Goal: Information Seeking & Learning: Get advice/opinions

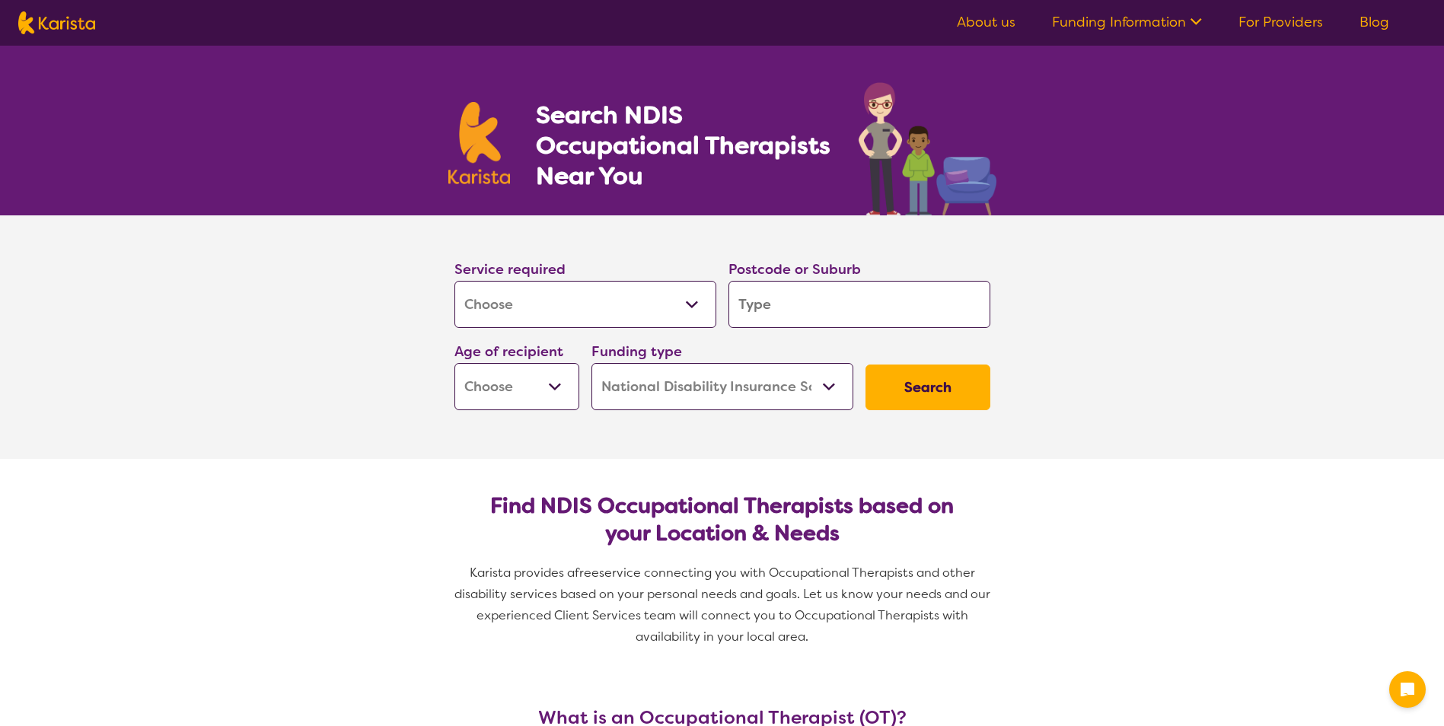
select select "[MEDICAL_DATA]"
select select "NDIS"
select select "[MEDICAL_DATA]"
select select "NDIS"
click at [635, 305] on select "Allied Health Assistant Assessment (ADHD or Autism) Behaviour support Counselli…" at bounding box center [585, 304] width 262 height 47
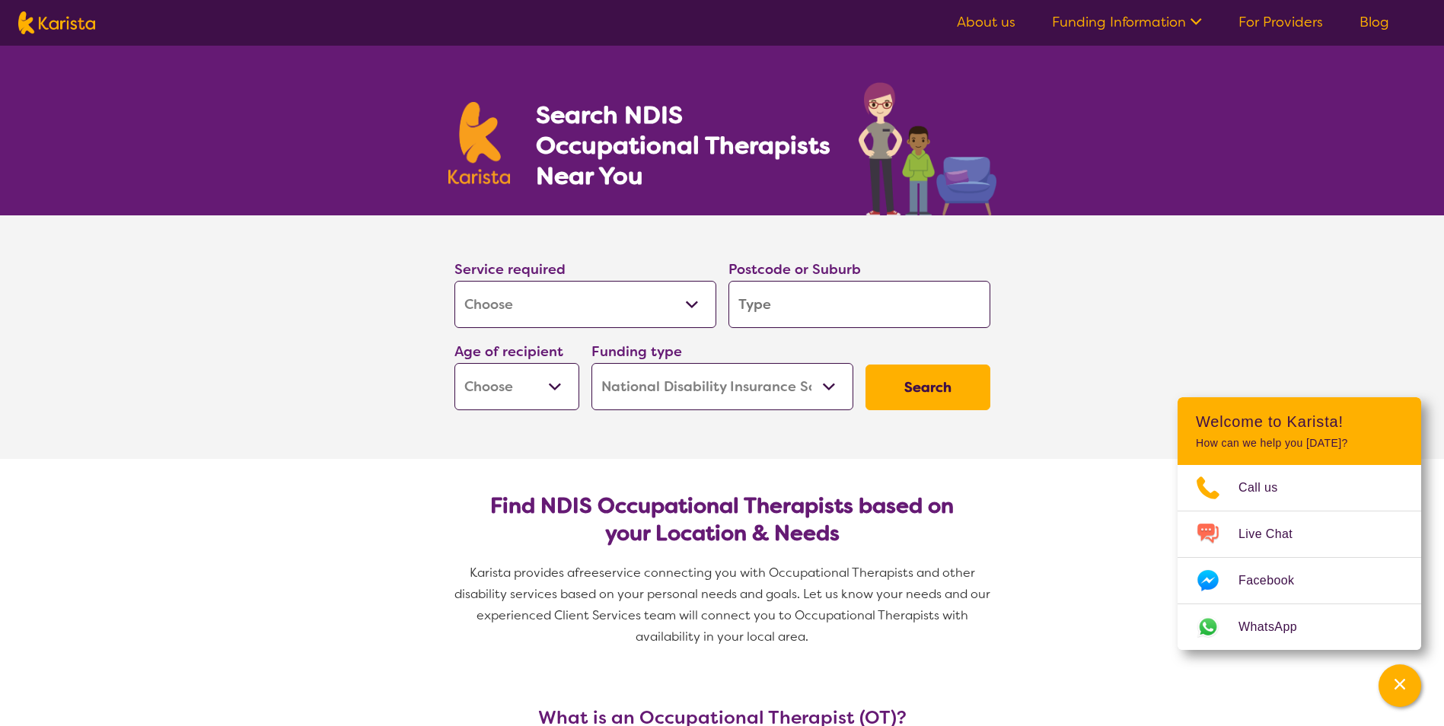
drag, startPoint x: 337, startPoint y: 359, endPoint x: 370, endPoint y: 354, distance: 33.2
click at [337, 361] on section "Service required Allied Health Assistant Assessment (ADHD or Autism) Behaviour …" at bounding box center [722, 337] width 1444 height 244
click at [781, 287] on input "search" at bounding box center [860, 304] width 262 height 47
type input "4"
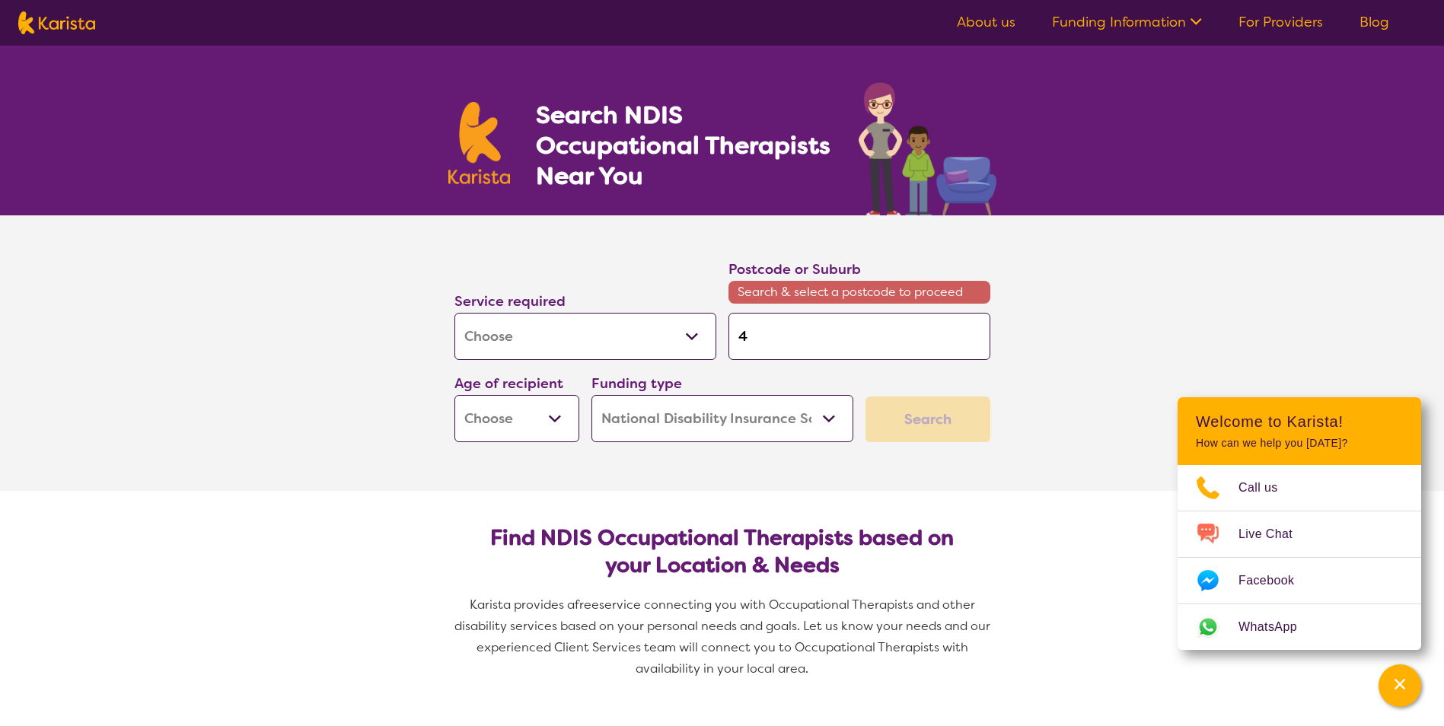
type input "43"
type input "430"
type input "4300"
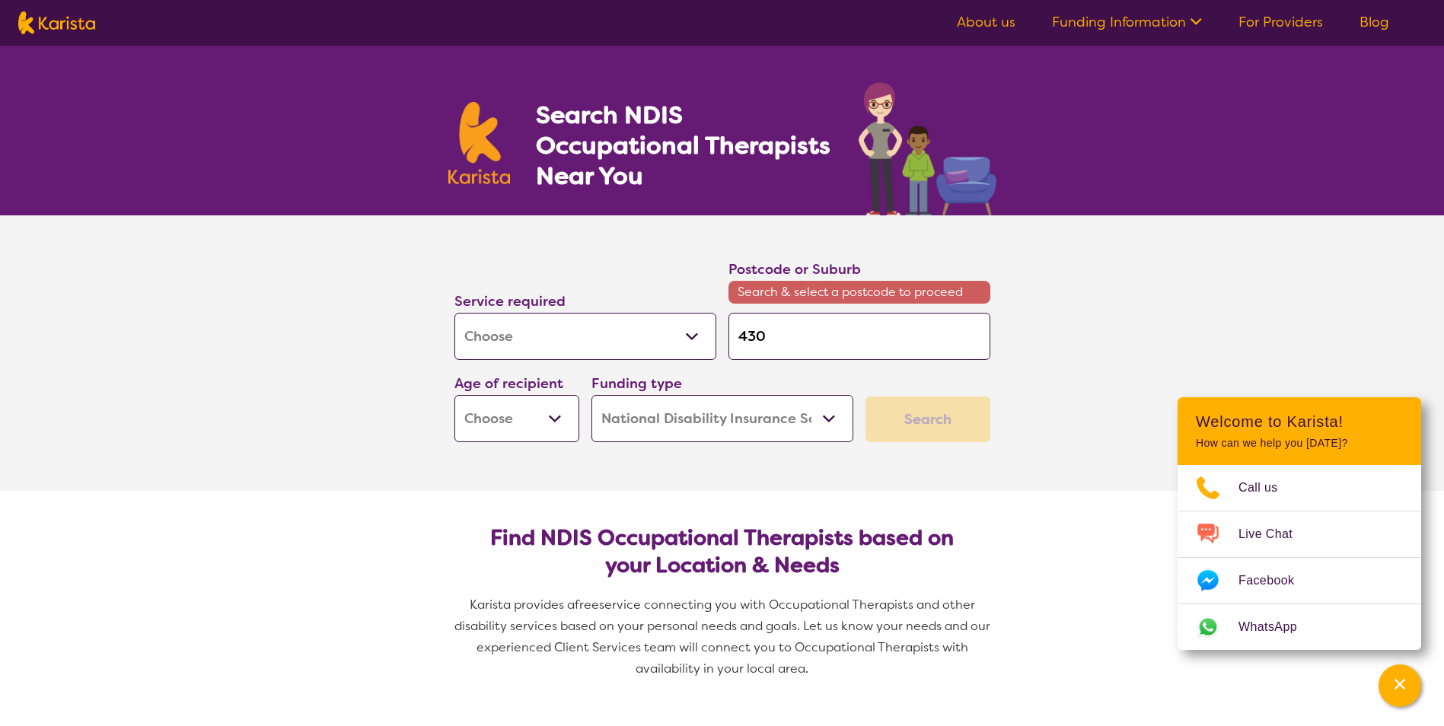
type input "4300"
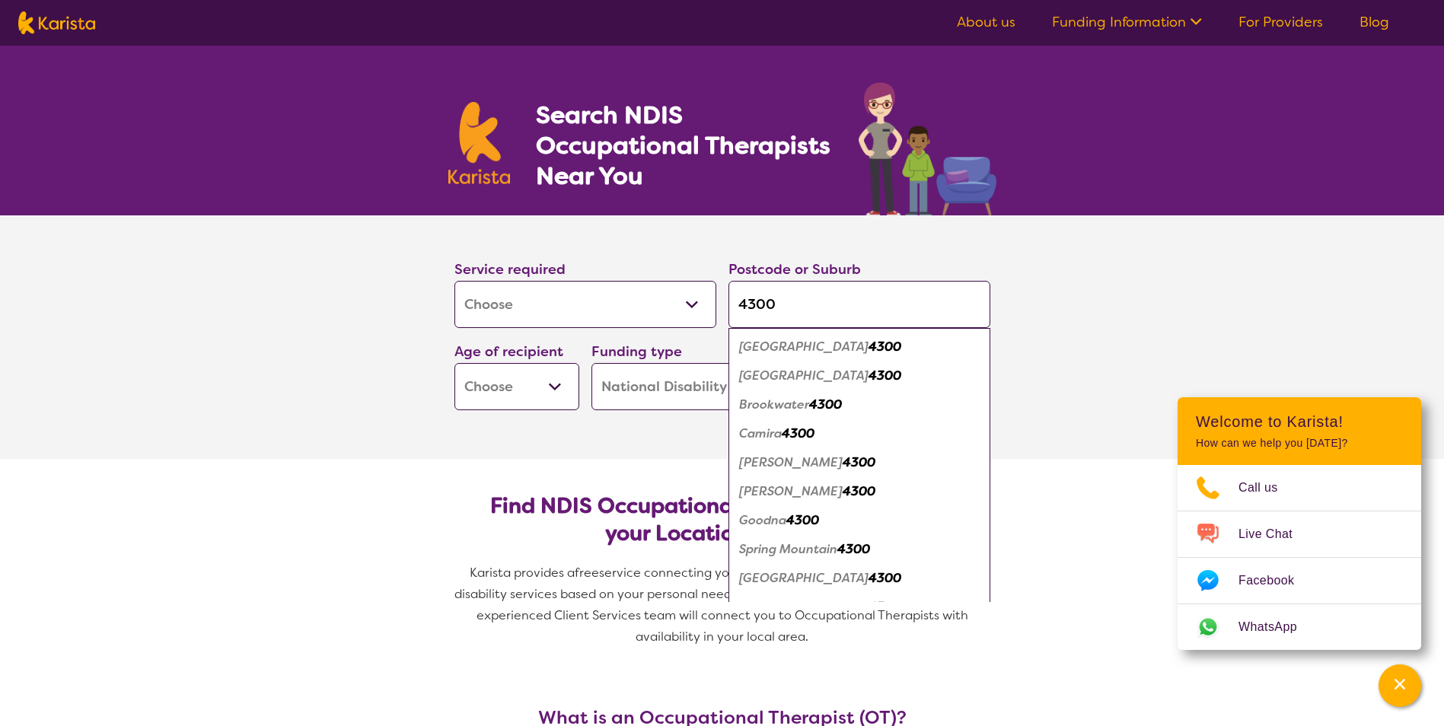
type input "4300"
click at [481, 454] on section "Service required Allied Health Assistant Assessment (ADHD or Autism) Behaviour …" at bounding box center [722, 337] width 609 height 244
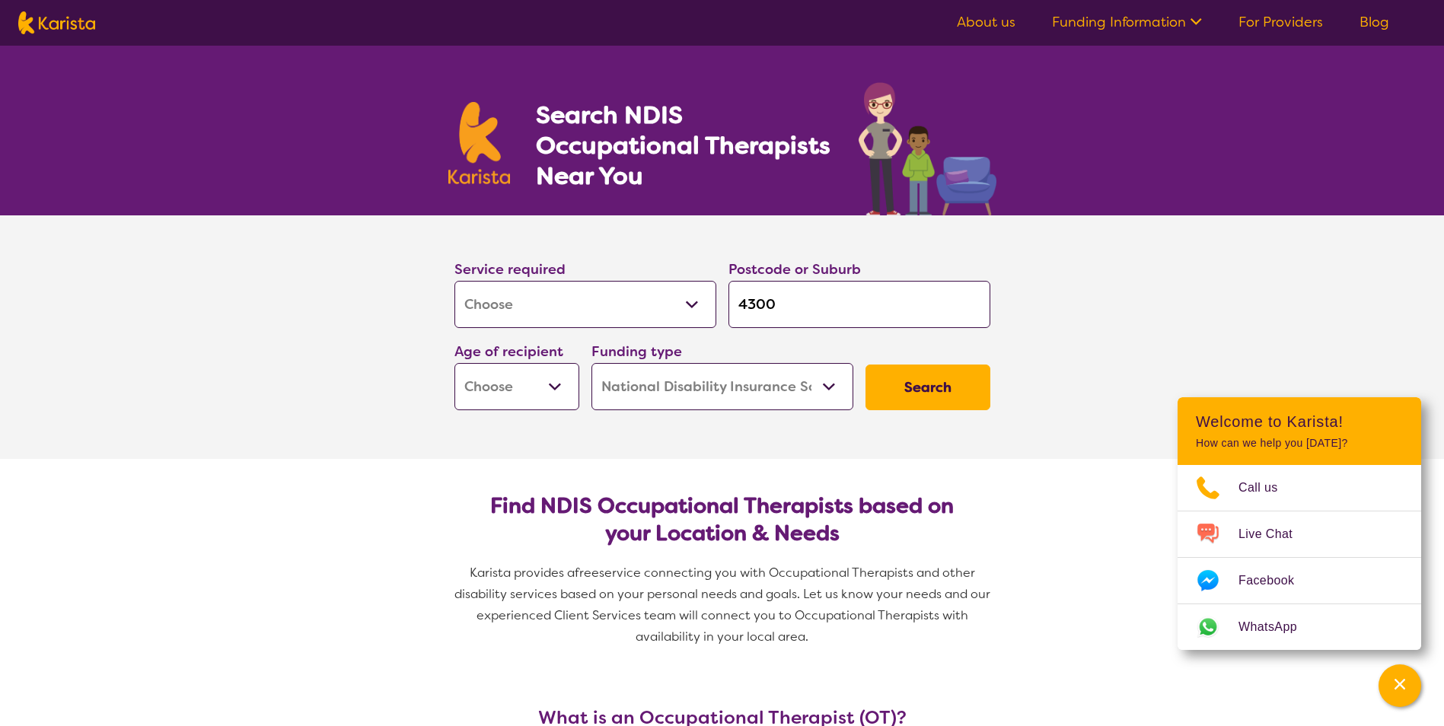
click at [701, 403] on select "Home Care Package (HCP) National Disability Insurance Scheme (NDIS) I don't know" at bounding box center [723, 386] width 262 height 47
select select "HCP"
click at [592, 363] on select "Home Care Package (HCP) National Disability Insurance Scheme (NDIS) I don't know" at bounding box center [723, 386] width 262 height 47
select select "HCP"
click at [720, 458] on section "Service required Allied Health Assistant Assessment (ADHD or Autism) Behaviour …" at bounding box center [722, 337] width 609 height 244
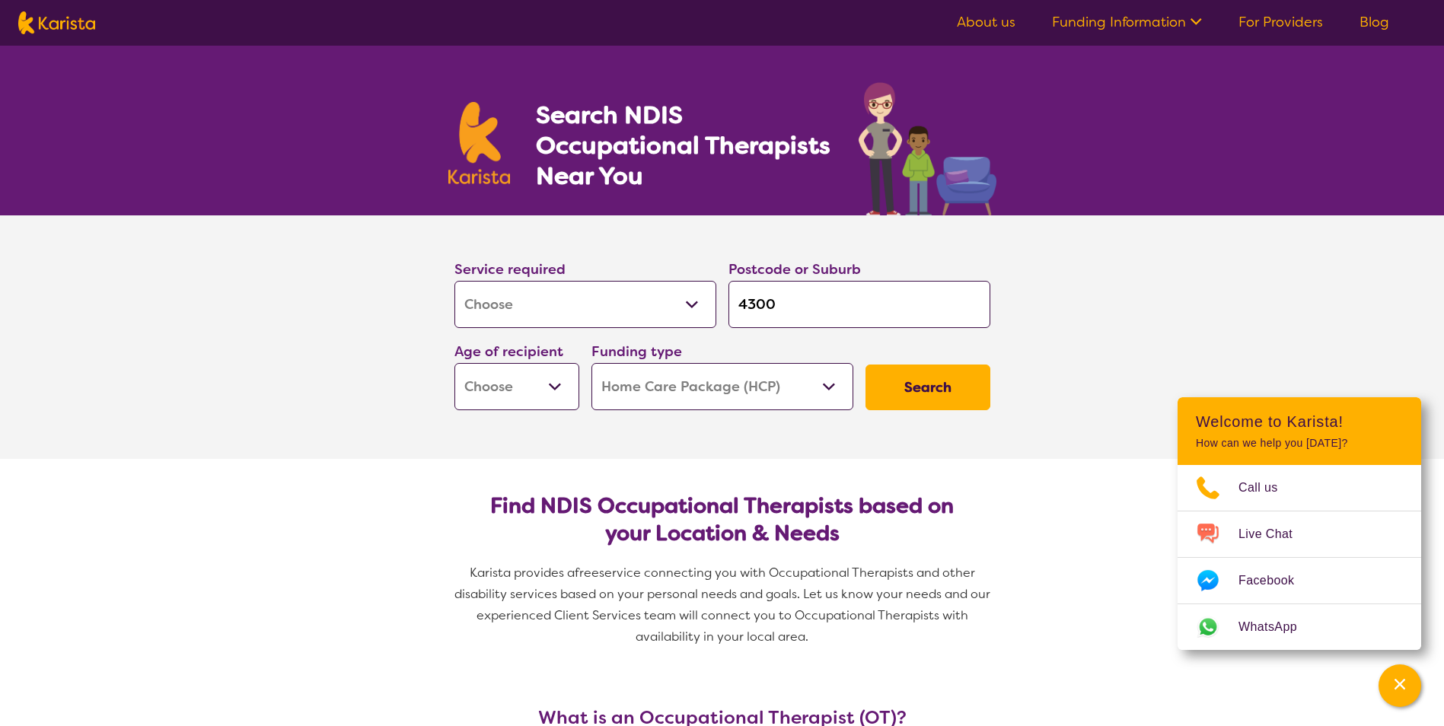
drag, startPoint x: 730, startPoint y: 394, endPoint x: 734, endPoint y: 412, distance: 17.9
click at [727, 392] on select "Home Care Package (HCP) National Disability Insurance Scheme (NDIS) I don't know" at bounding box center [723, 386] width 262 height 47
select select
click at [592, 363] on select "Home Care Package (HCP) National Disability Insurance Scheme (NDIS) I don't know" at bounding box center [723, 386] width 262 height 47
select select
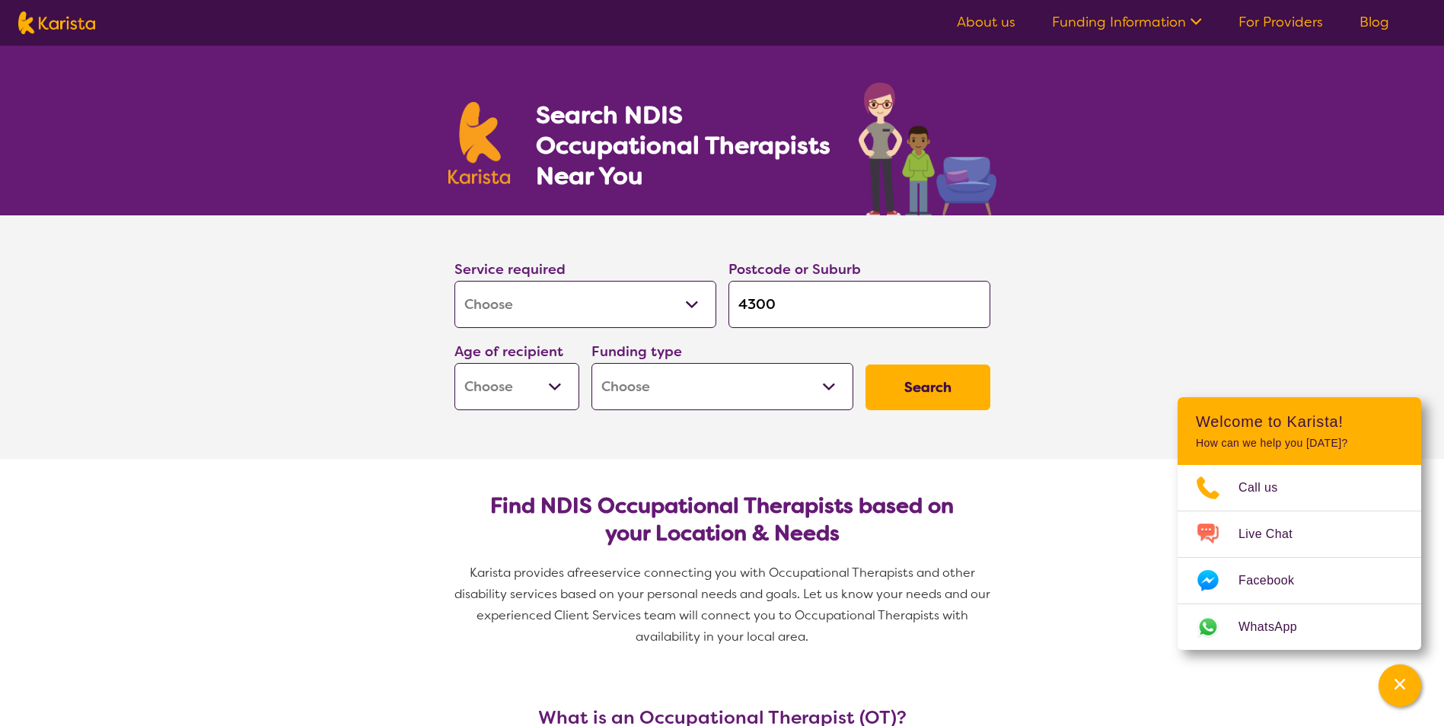
click at [780, 461] on section "Find NDIS Occupational Therapists based on your Location & Needs Karista provid…" at bounding box center [722, 565] width 585 height 212
click at [577, 381] on select "Early Childhood - 0 to 9 Child - 10 to 11 Adolescent - 12 to 17 Adult - 18 to 6…" at bounding box center [516, 386] width 125 height 47
select select "AS"
click at [454, 363] on select "Early Childhood - 0 to 9 Child - 10 to 11 Adolescent - 12 to 17 Adult - 18 to 6…" at bounding box center [516, 386] width 125 height 47
select select "AS"
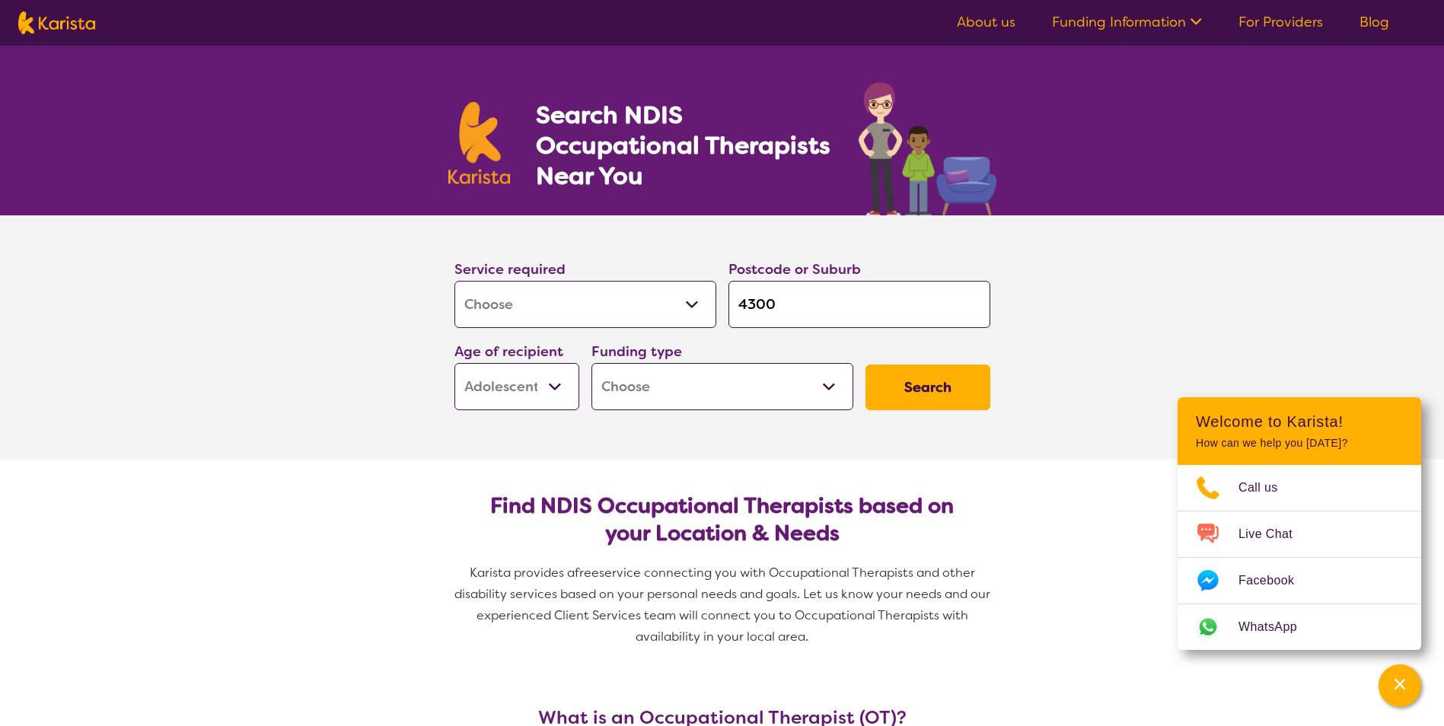
click at [901, 404] on button "Search" at bounding box center [928, 388] width 125 height 46
click at [871, 386] on button "Search" at bounding box center [928, 388] width 125 height 46
drag, startPoint x: 850, startPoint y: 385, endPoint x: 843, endPoint y: 387, distance: 7.9
click at [850, 385] on select "Home Care Package (HCP) National Disability Insurance Scheme (NDIS) I don't know" at bounding box center [723, 386] width 262 height 47
select select "HCP"
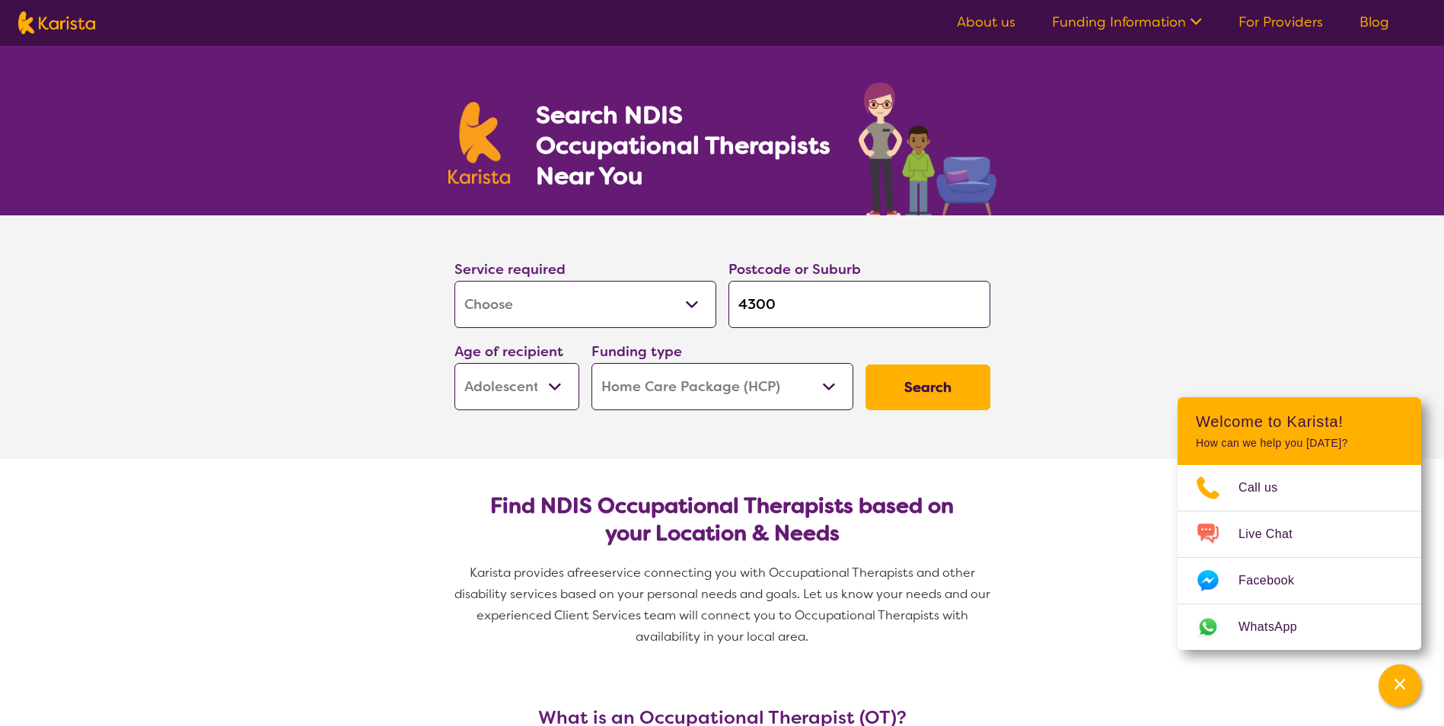
click at [592, 363] on select "Home Care Package (HCP) National Disability Insurance Scheme (NDIS) I don't know" at bounding box center [723, 386] width 262 height 47
select select "HCP"
click at [902, 393] on button "Search" at bounding box center [928, 388] width 125 height 46
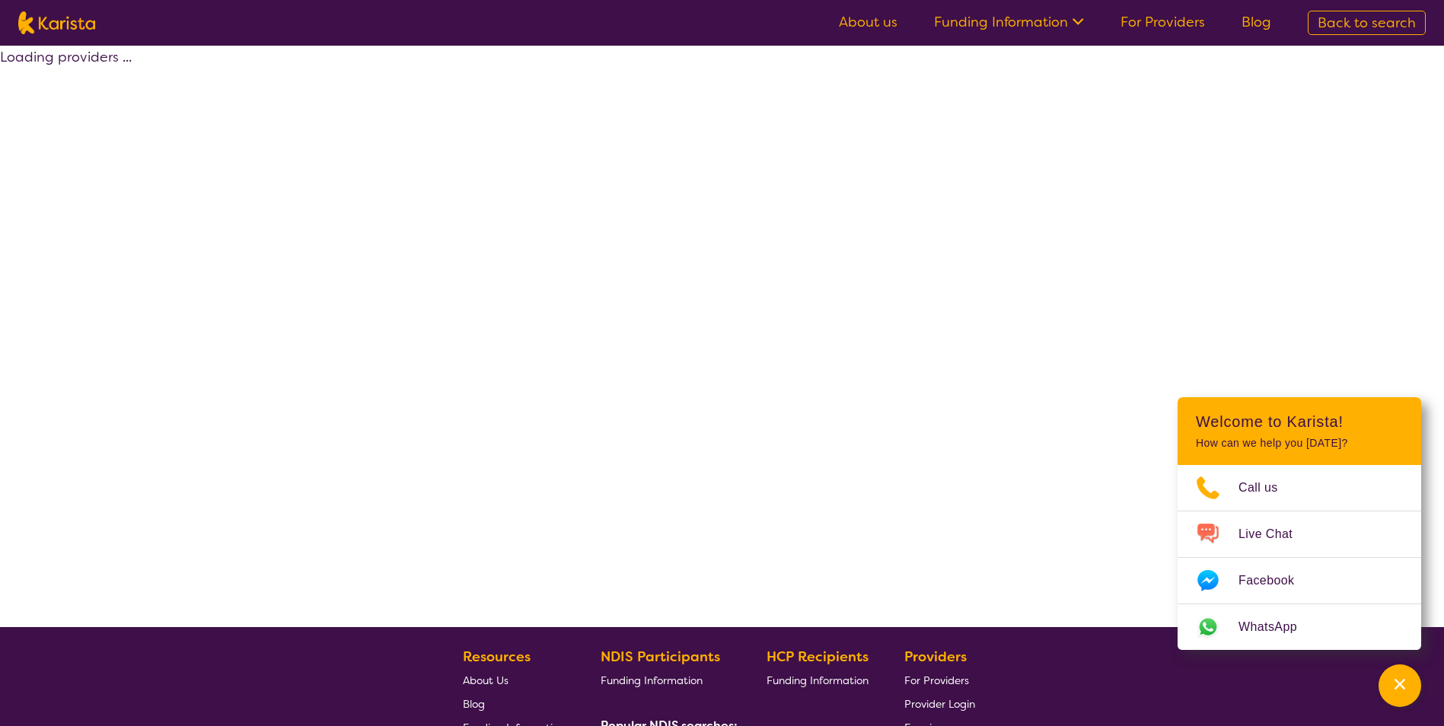
select select "HCP"
select select "[MEDICAL_DATA]"
select select "AS"
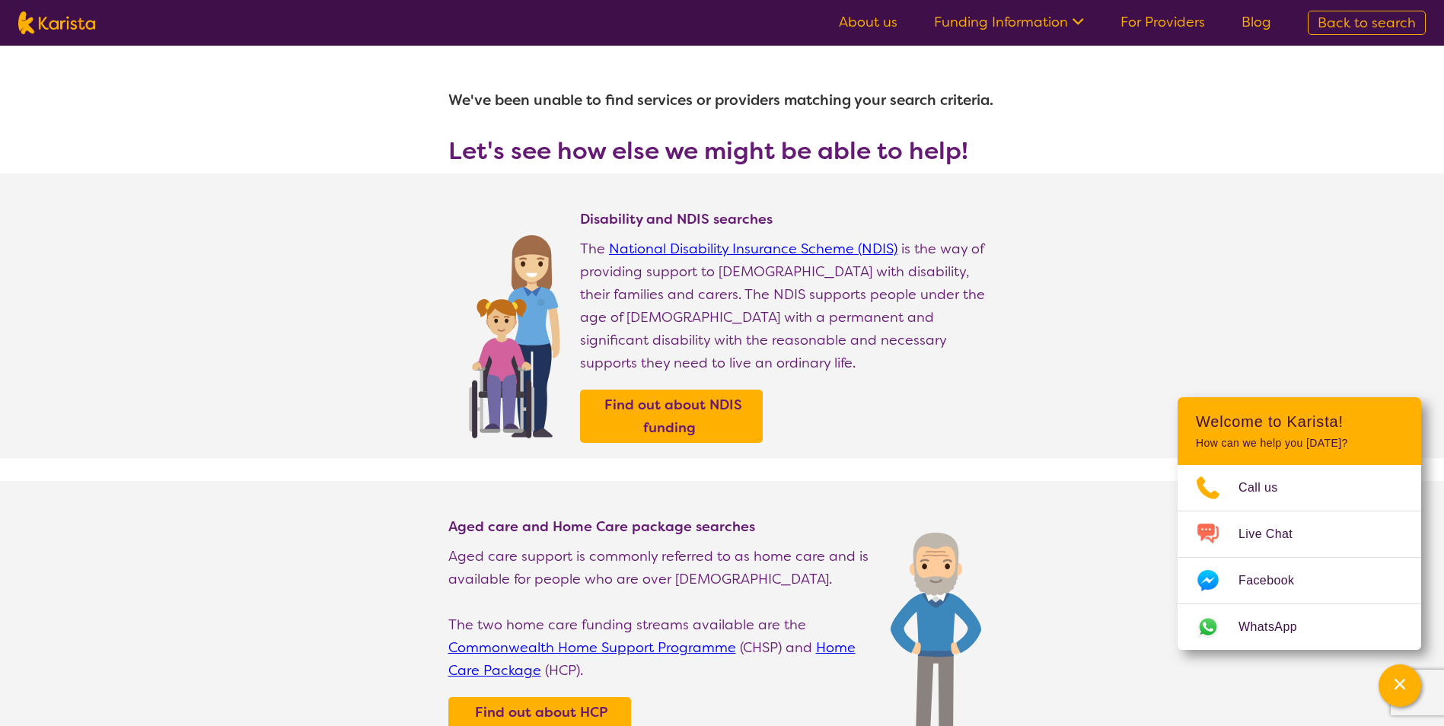
select select "[MEDICAL_DATA]"
select select "AS"
select select "HCP"
select select "[MEDICAL_DATA]"
select select "AS"
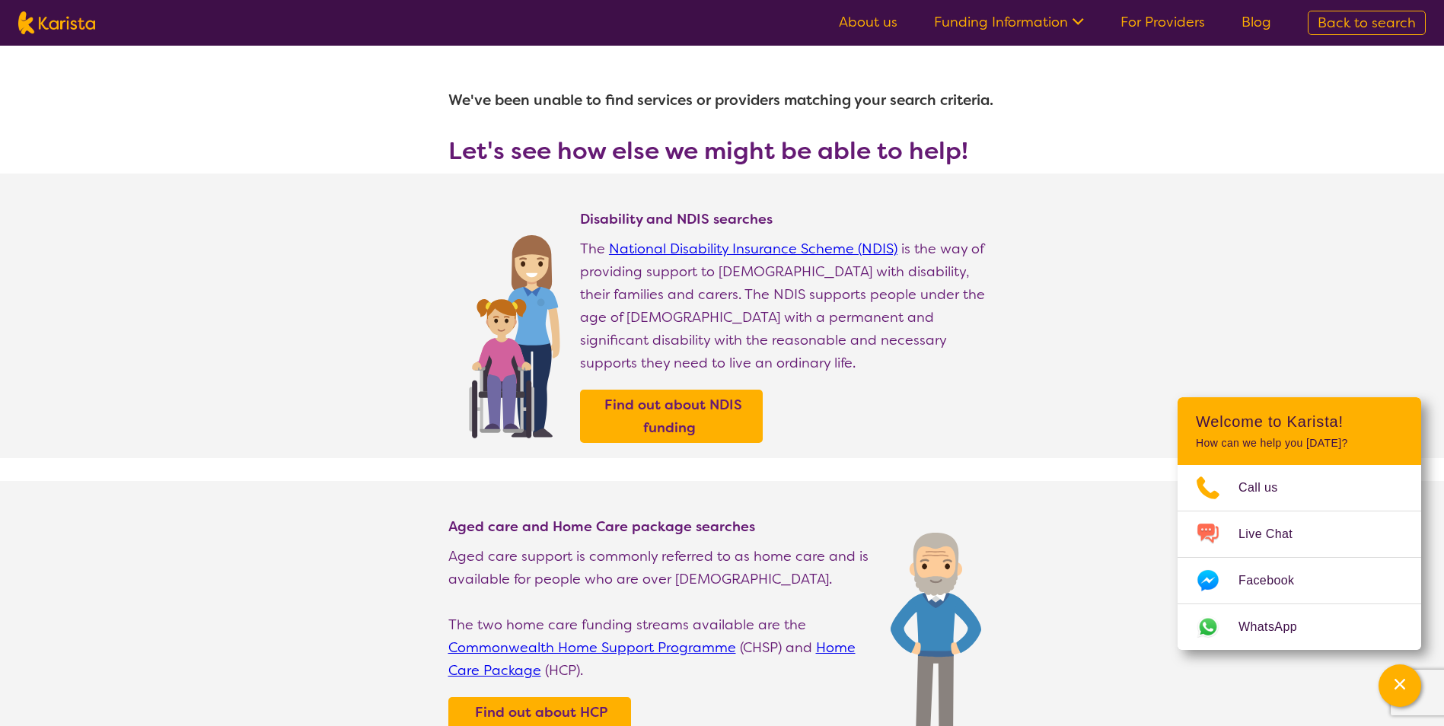
select select "HCP"
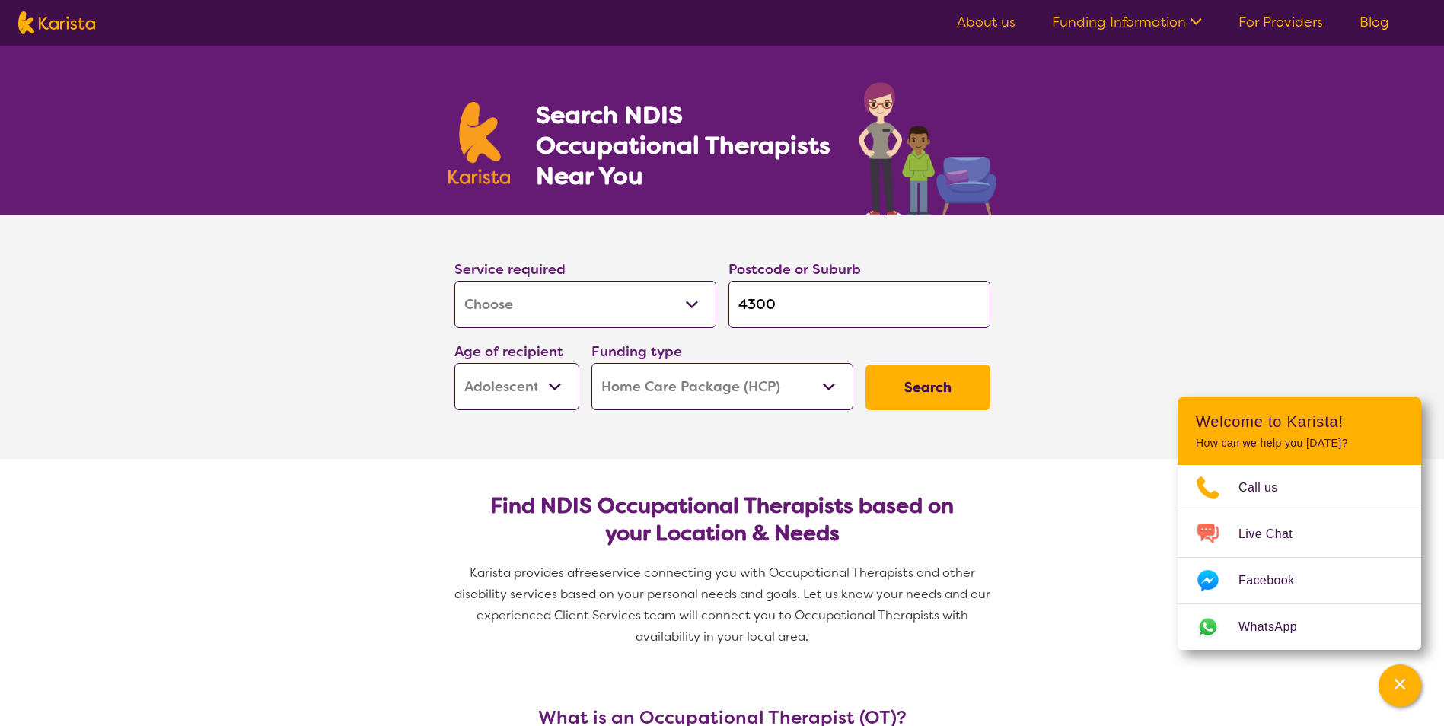
click at [840, 388] on select "Home Care Package (HCP) National Disability Insurance Scheme (NDIS) I don't know" at bounding box center [723, 386] width 262 height 47
select select "NDIS"
click at [592, 363] on select "Home Care Package (HCP) National Disability Insurance Scheme (NDIS) I don't know" at bounding box center [723, 386] width 262 height 47
select select "NDIS"
click at [930, 403] on button "Search" at bounding box center [928, 388] width 125 height 46
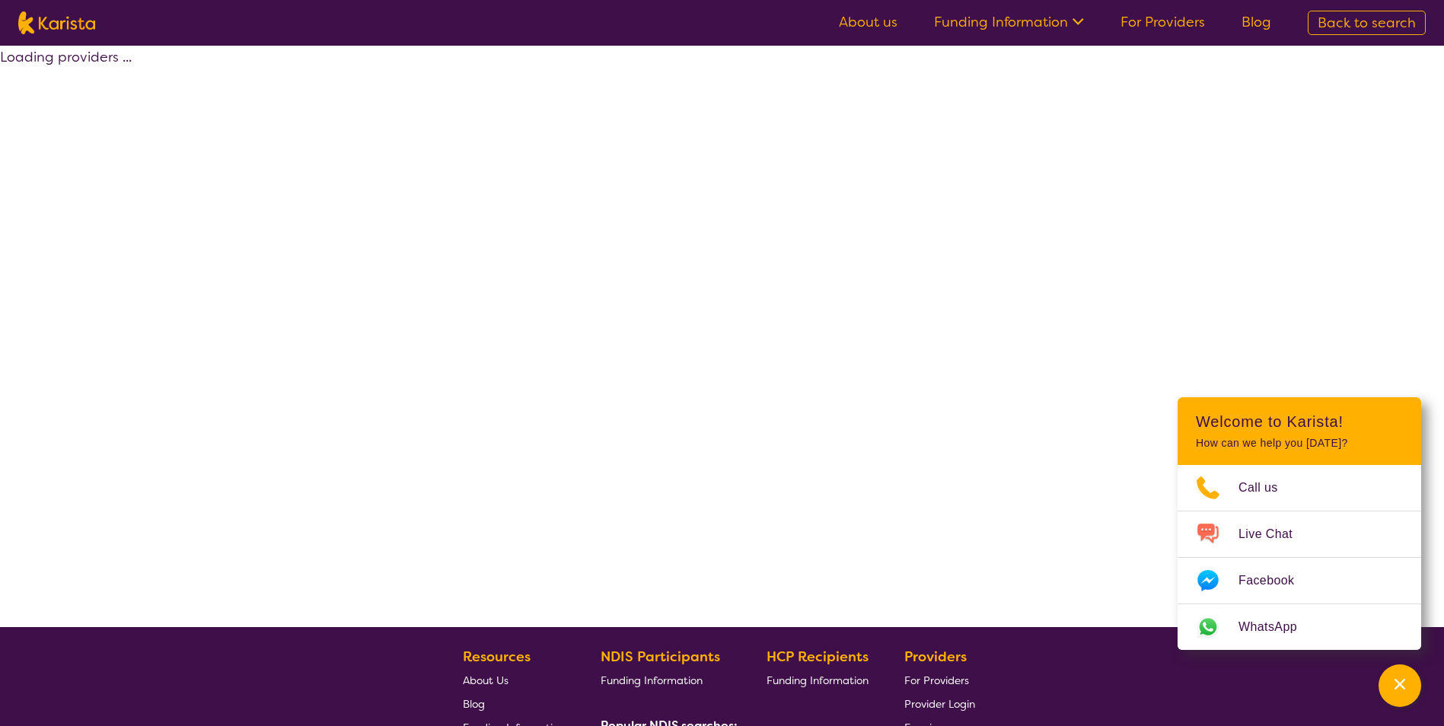
select select "by_score"
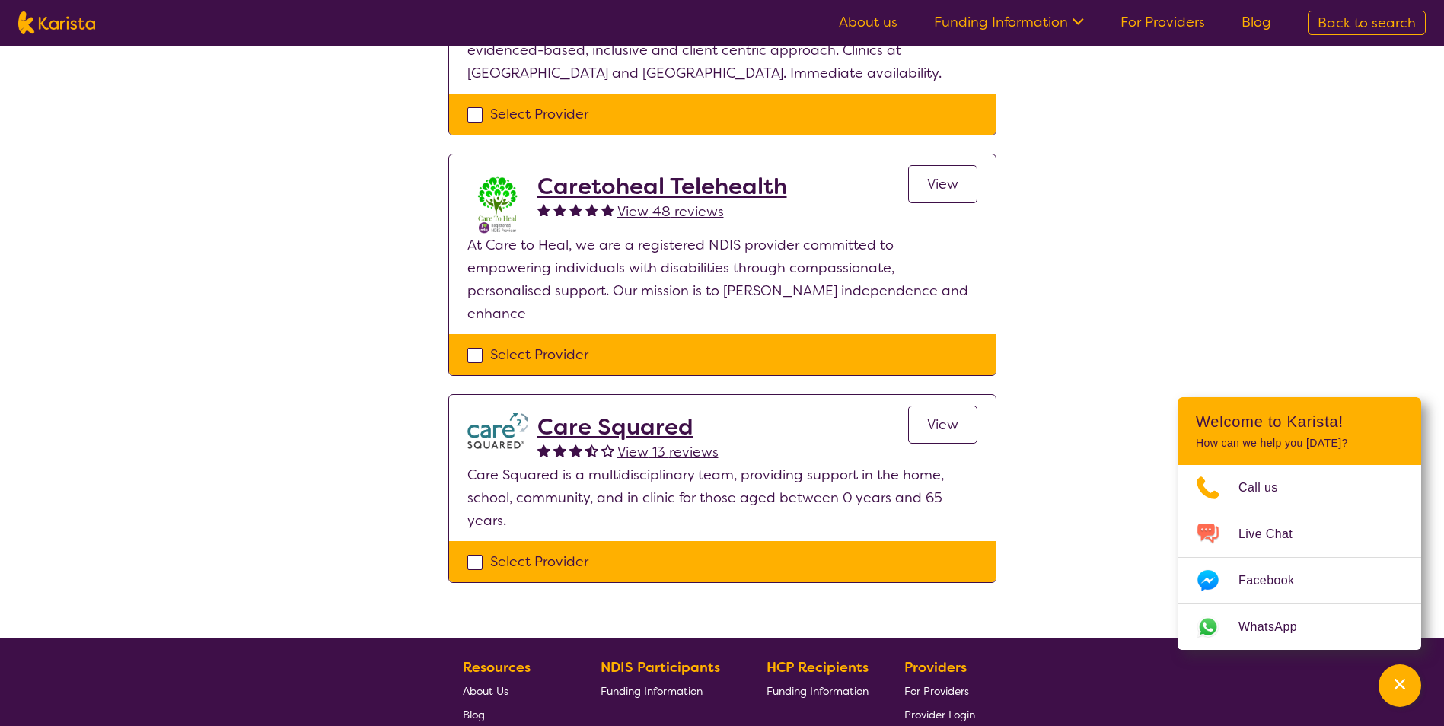
scroll to position [305, 0]
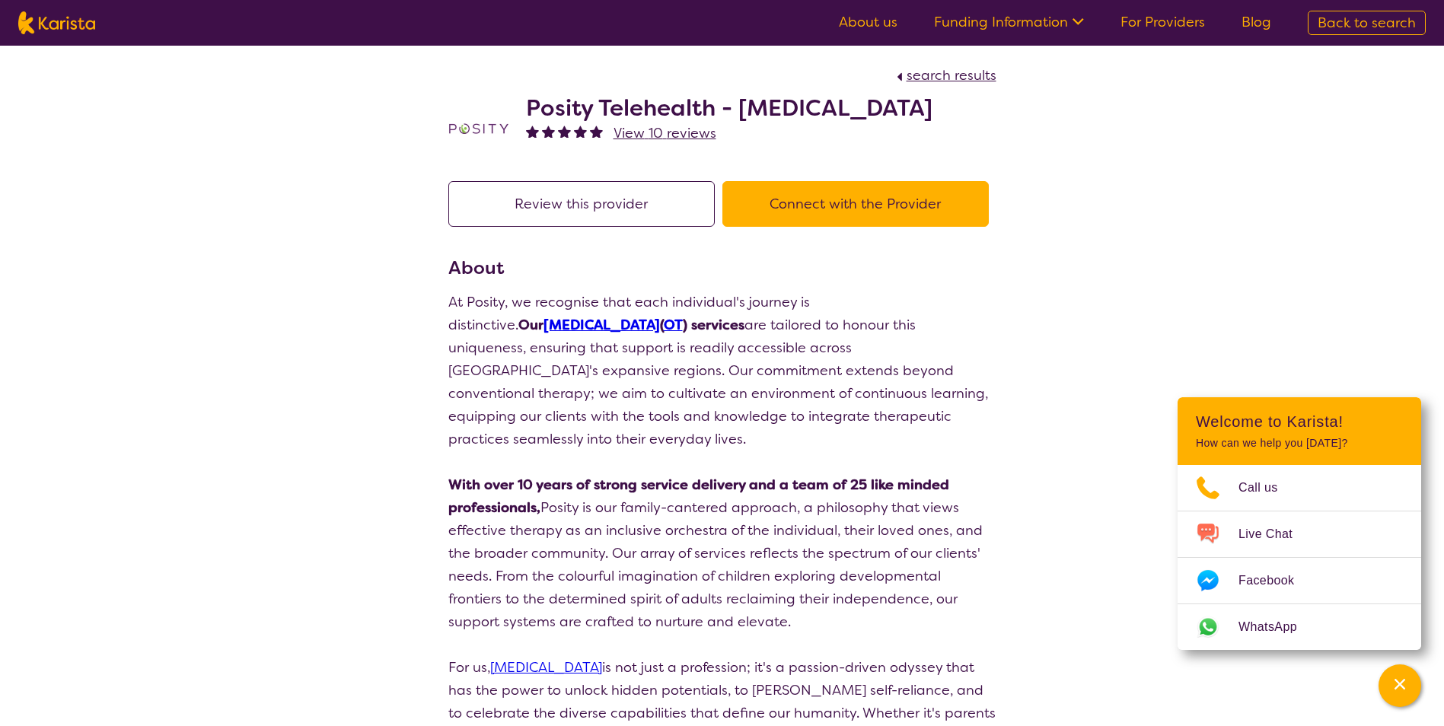
click at [795, 215] on button "Connect with the Provider" at bounding box center [855, 204] width 266 height 46
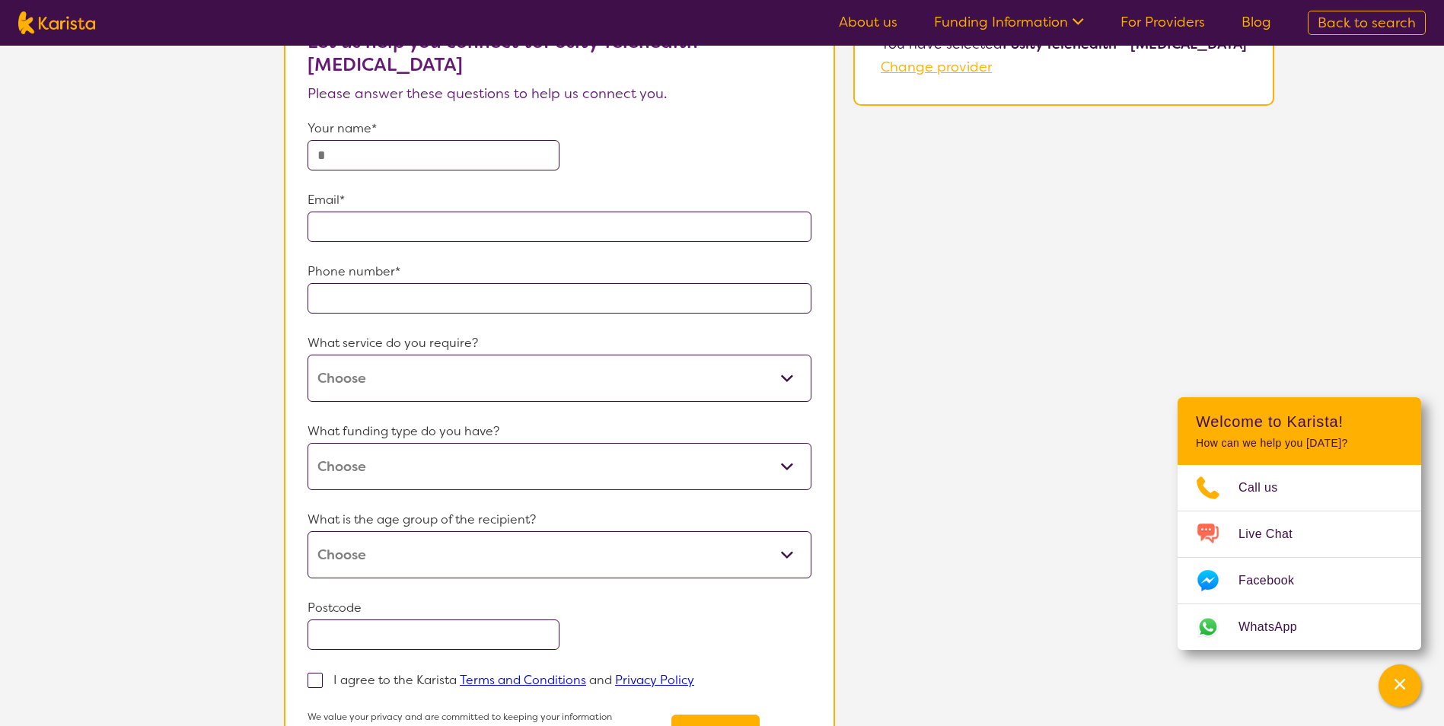
scroll to position [152, 0]
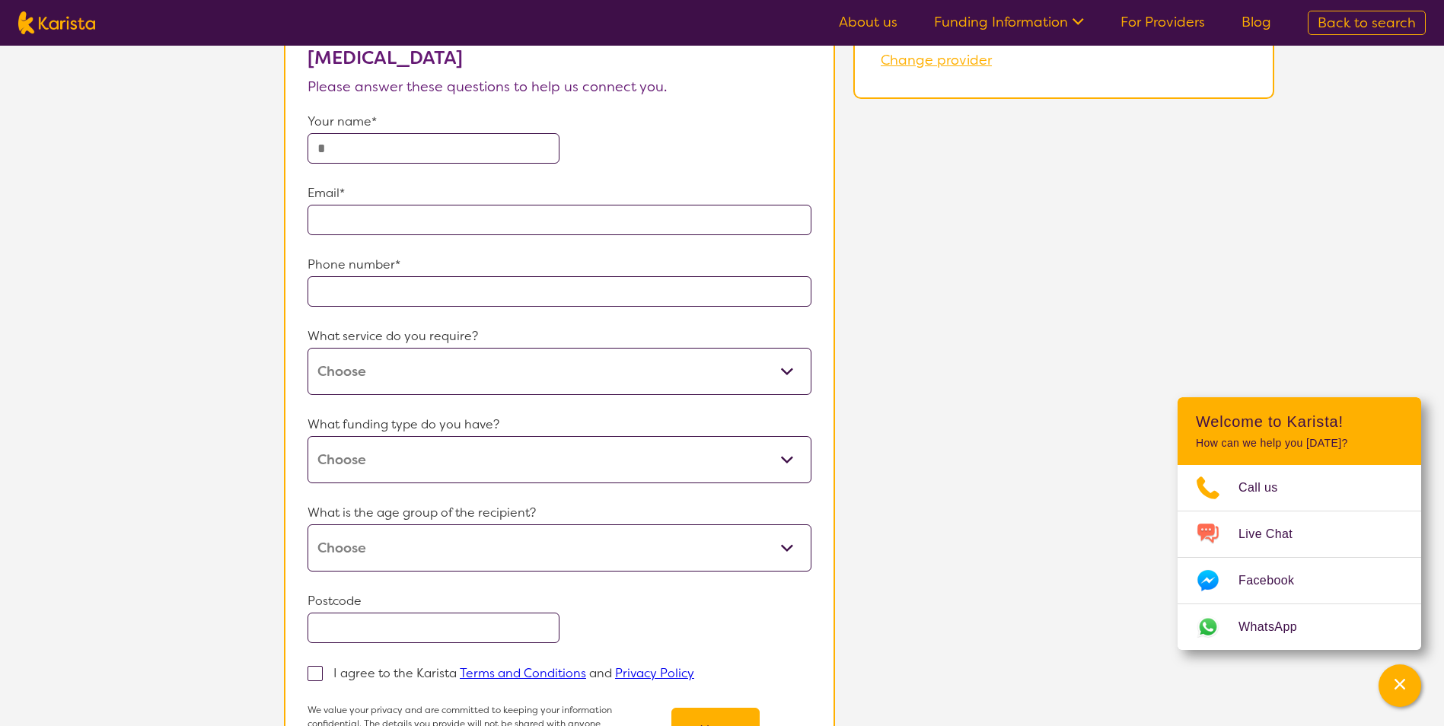
click at [494, 367] on select "[MEDICAL_DATA]" at bounding box center [560, 371] width 504 height 47
click at [781, 454] on div "What funding type do you have? Home Care Package (HCP) National Disability Insu…" at bounding box center [560, 448] width 504 height 70
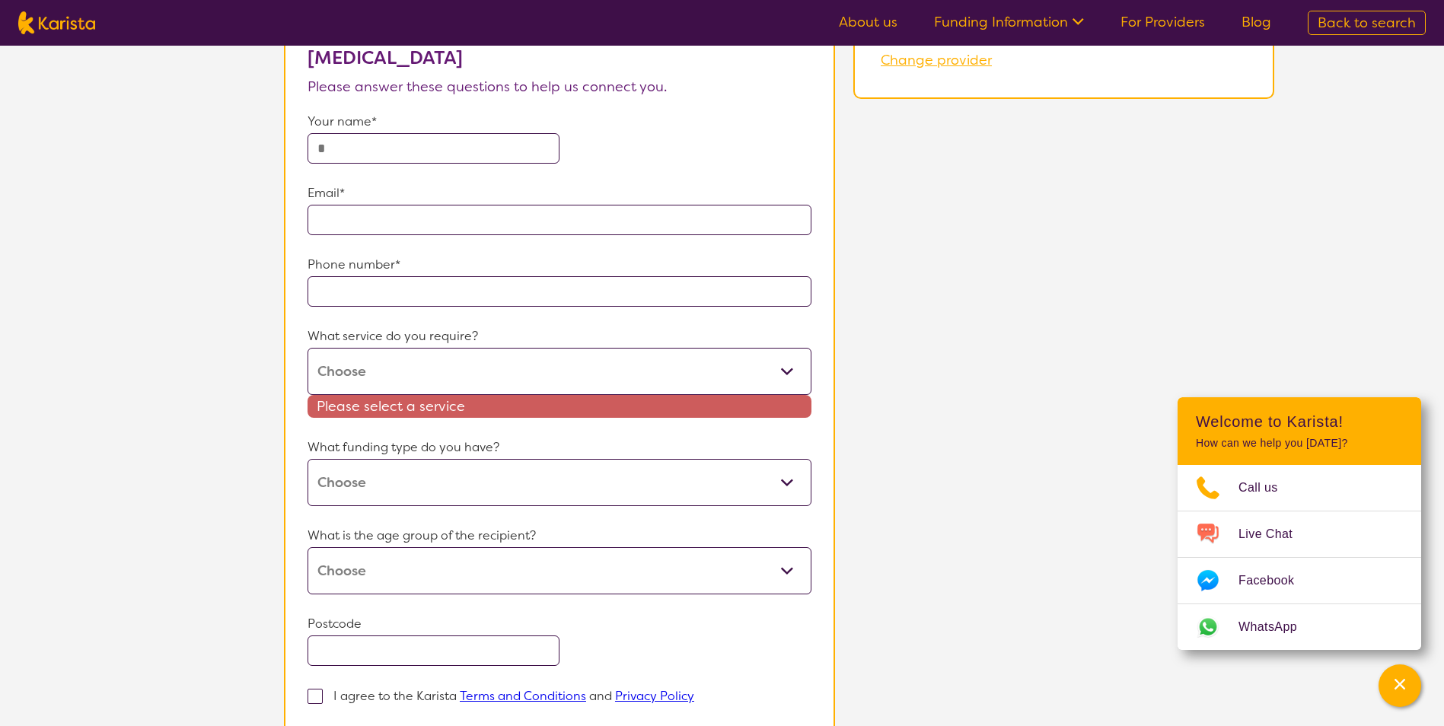
click at [879, 480] on div "About You Let us help you connect to Posity Telehealth - Occupational Therapy P…" at bounding box center [779, 401] width 1330 height 869
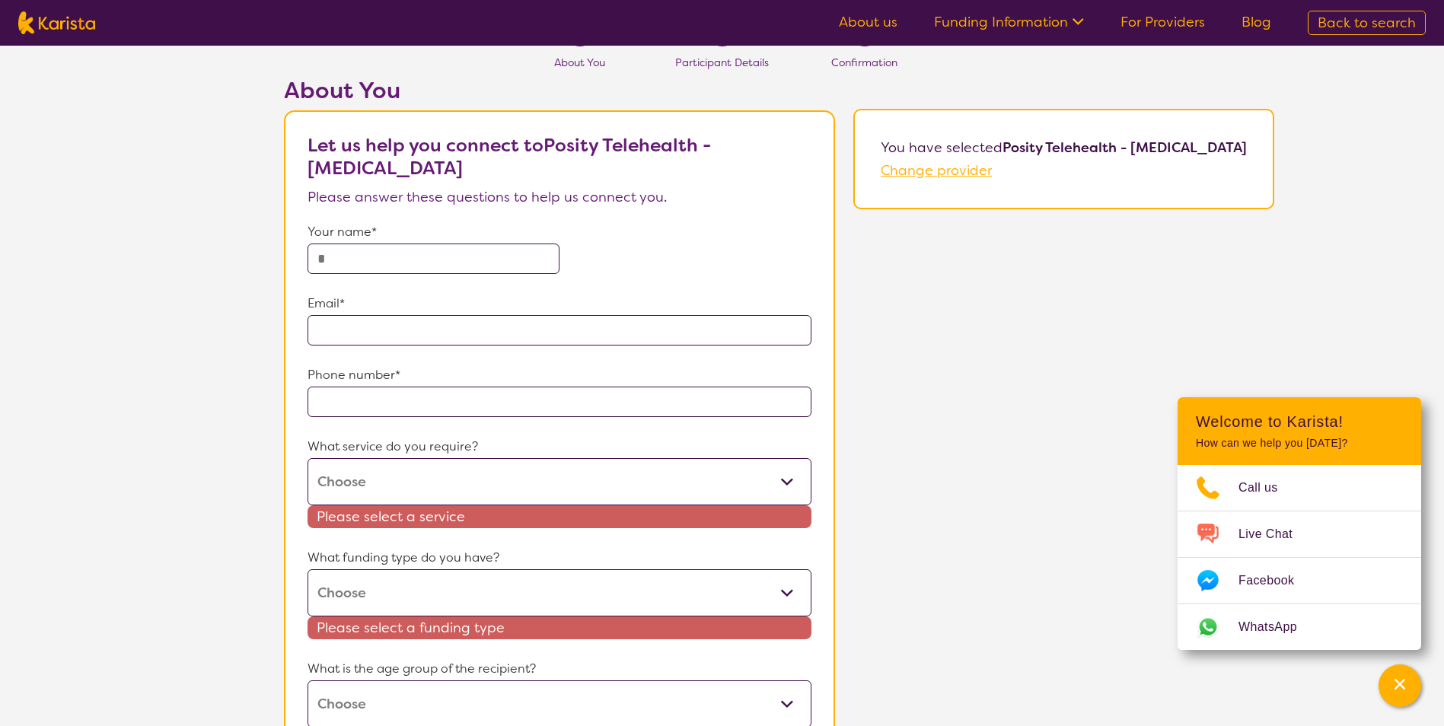
scroll to position [76, 0]
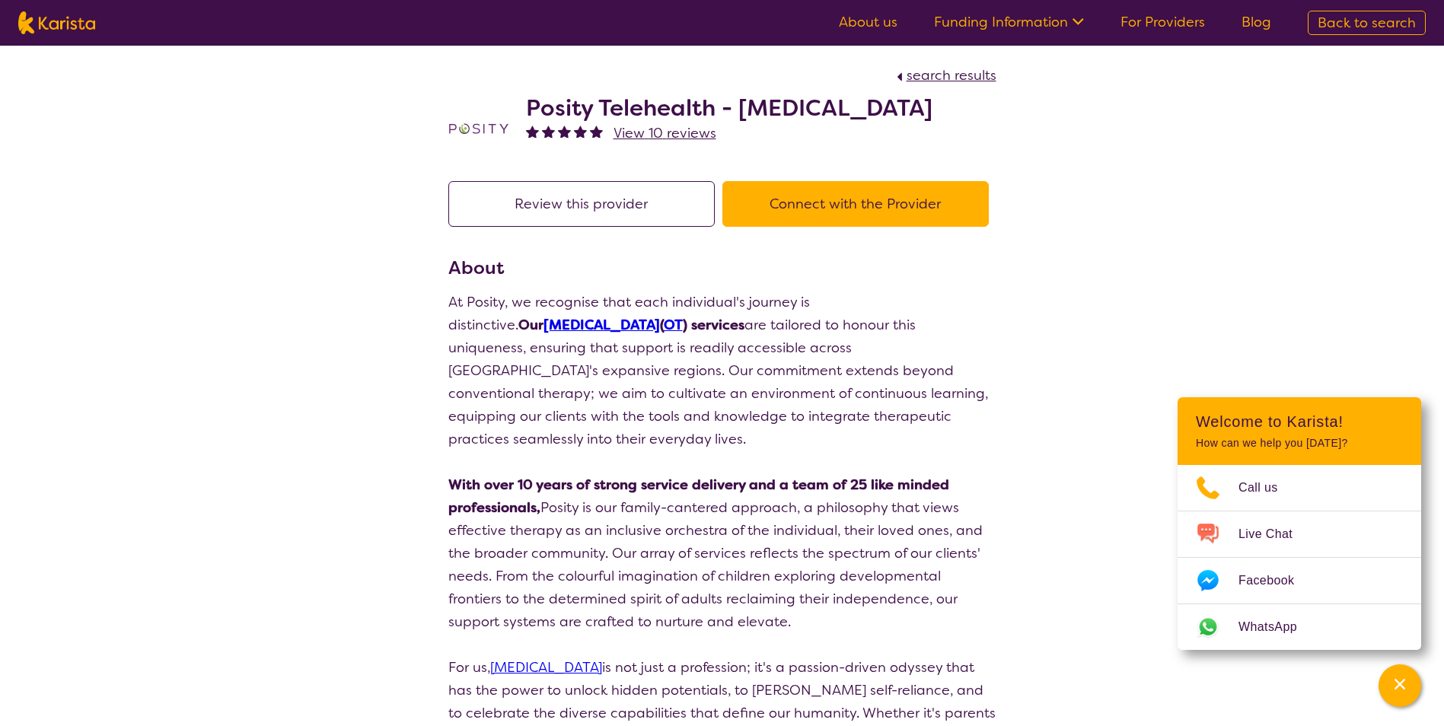
drag, startPoint x: 540, startPoint y: 112, endPoint x: 986, endPoint y: 113, distance: 446.1
click at [986, 113] on div "Posity Telehealth - Occupational Therapy View 10 reviews" at bounding box center [722, 125] width 548 height 76
copy h2 "Posity Telehealth - Occupational Therapy"
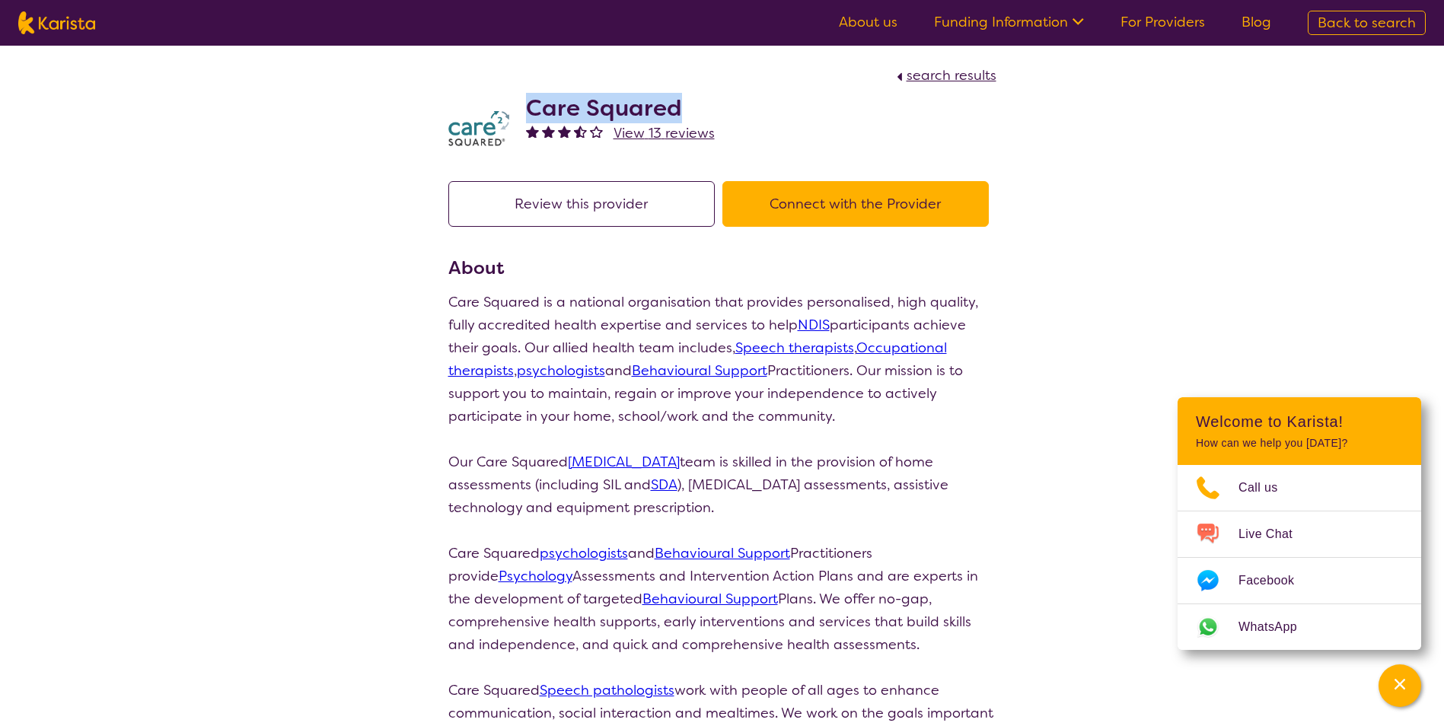
drag, startPoint x: 690, startPoint y: 105, endPoint x: 522, endPoint y: 101, distance: 168.3
click at [522, 101] on div "Care Squared View 13 reviews" at bounding box center [722, 125] width 548 height 76
copy h2 "Care Squared"
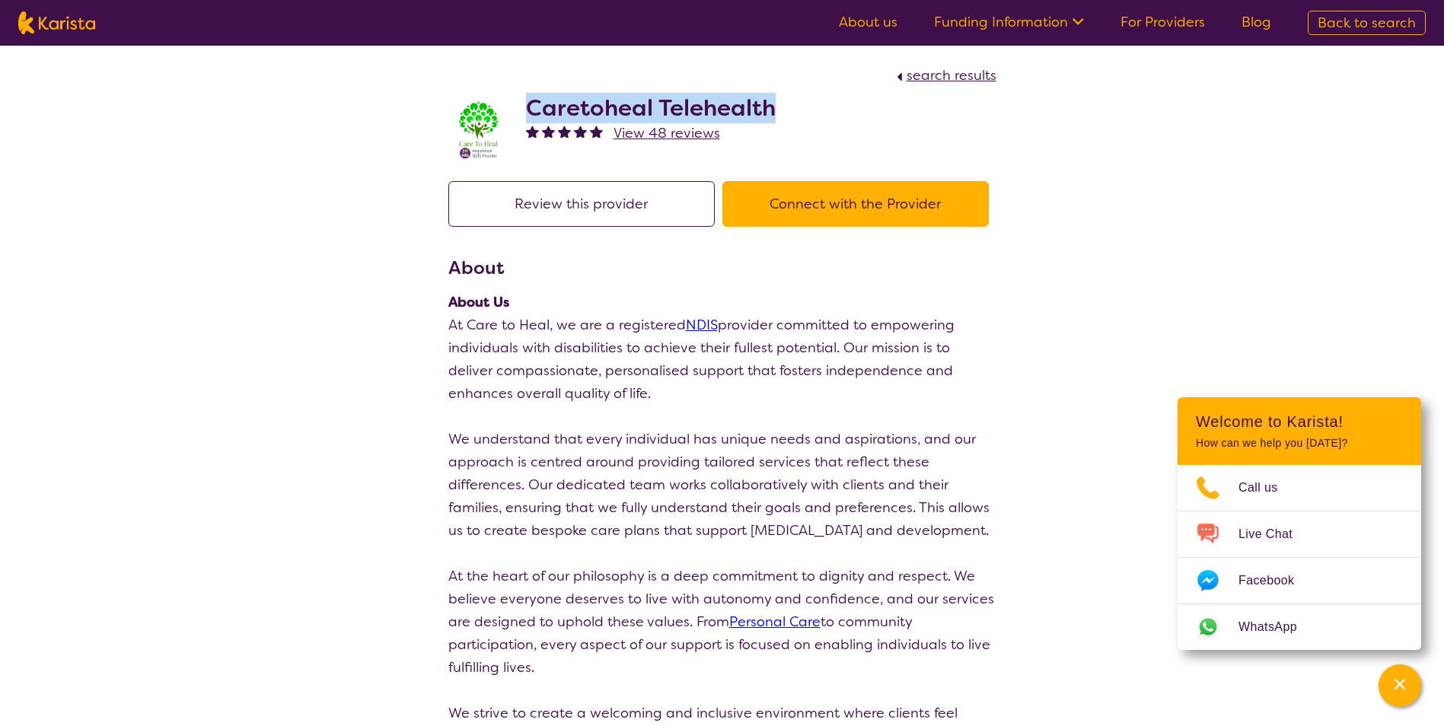
drag, startPoint x: 788, startPoint y: 107, endPoint x: 533, endPoint y: 101, distance: 255.1
click at [533, 101] on div "Caretoheal Telehealth View 48 reviews" at bounding box center [722, 125] width 548 height 76
copy h2 "Caretoheal Telehealth"
